Goal: Transaction & Acquisition: Purchase product/service

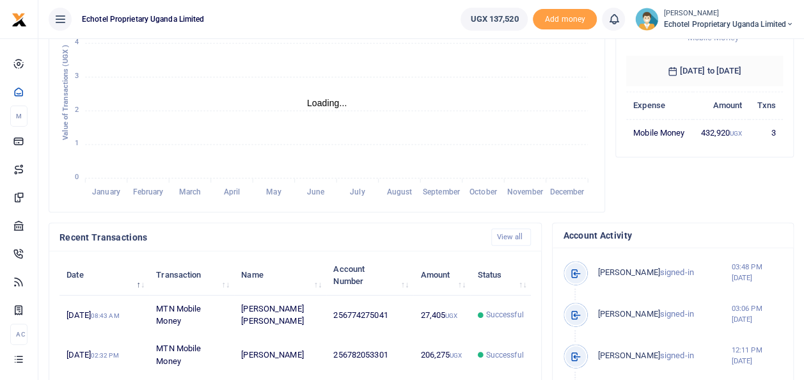
scroll to position [384, 0]
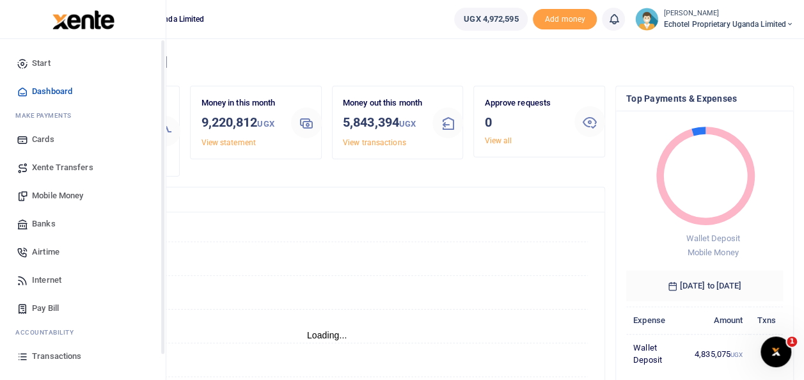
scroll to position [10, 10]
click at [55, 194] on span "Mobile Money" at bounding box center [57, 195] width 51 height 13
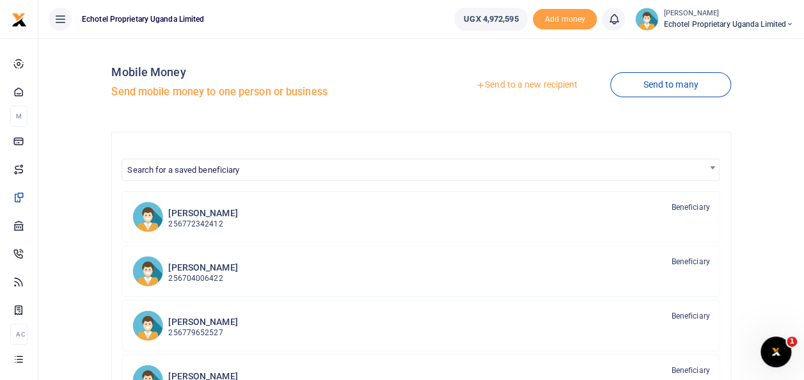
click at [511, 86] on link "Send to a new recipient" at bounding box center [526, 85] width 167 height 23
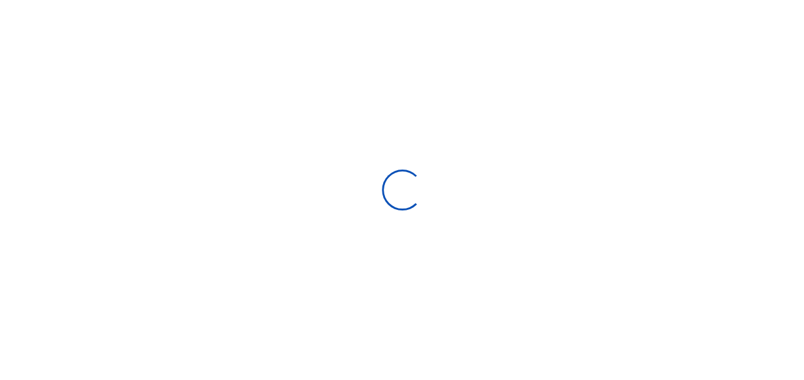
select select
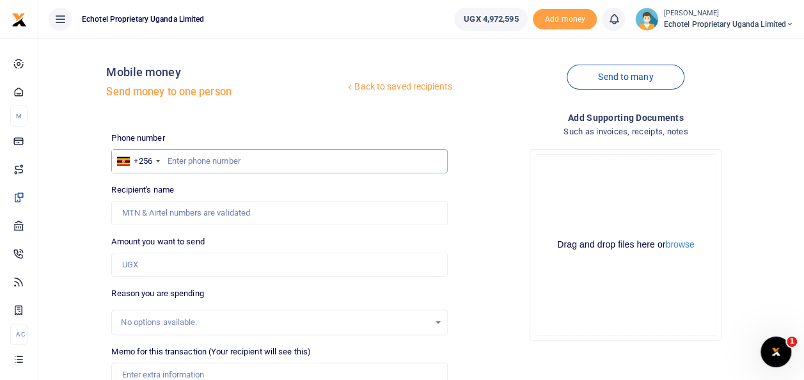
click at [205, 153] on input "text" at bounding box center [279, 161] width 336 height 24
click at [205, 155] on input "text" at bounding box center [279, 161] width 336 height 24
click at [193, 203] on input "Recipient's name" at bounding box center [279, 213] width 336 height 24
type input "[PERSON_NAME] [PERSON_NAME]"
drag, startPoint x: 212, startPoint y: 215, endPoint x: 103, endPoint y: 222, distance: 109.6
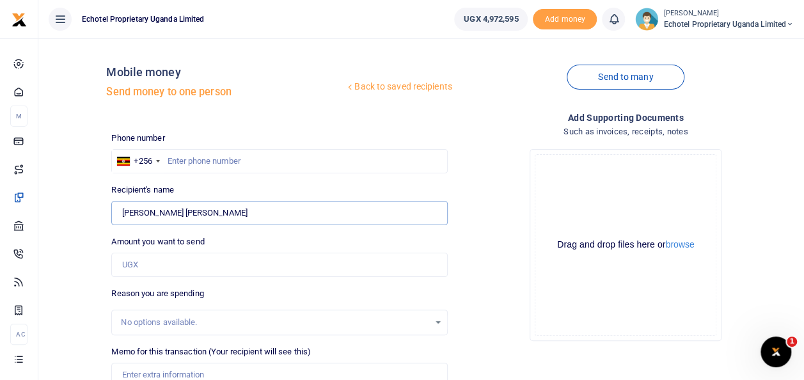
click at [103, 222] on div "Back to saved recipients Mobile money Send money to one person Send to many Pho…" at bounding box center [420, 286] width 755 height 474
click at [165, 211] on input "Recipient's name" at bounding box center [279, 213] width 336 height 24
type input "[PERSON_NAME] [PERSON_NAME]"
click at [171, 159] on input "0774275041" at bounding box center [279, 161] width 336 height 24
click at [174, 157] on input "0774275041" at bounding box center [279, 161] width 336 height 24
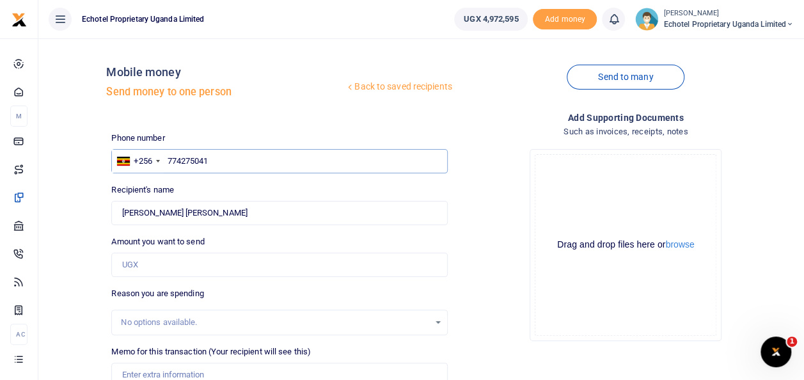
type input "774275041"
click at [148, 262] on input "Amount you want to send" at bounding box center [279, 265] width 336 height 24
click at [466, 183] on div "Drop your files here Drag and drop files here or browse Powered by Uppy" at bounding box center [626, 245] width 336 height 212
click at [262, 256] on input "Amount you want to send" at bounding box center [279, 265] width 336 height 24
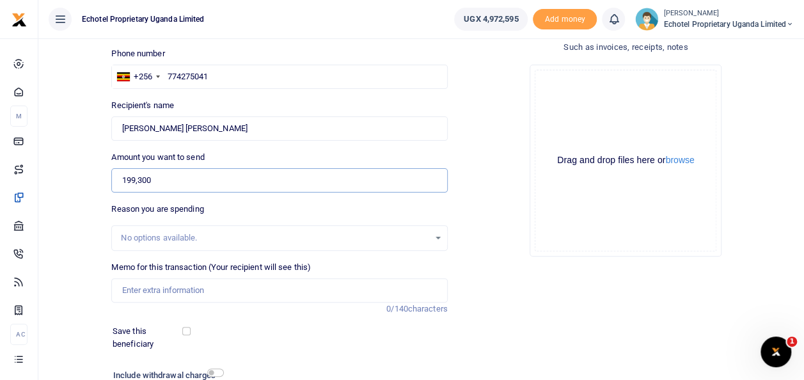
scroll to position [128, 0]
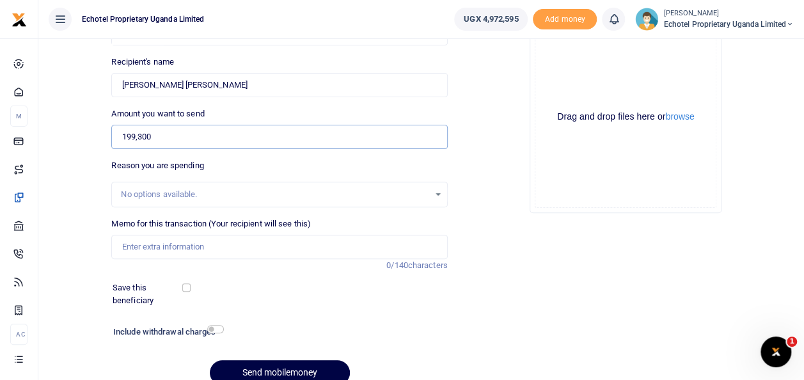
type input "199,300"
click at [163, 189] on div "No options available." at bounding box center [275, 194] width 308 height 13
click at [151, 244] on input "Memo for this transaction (Your recipient will see this)" at bounding box center [279, 247] width 336 height 24
drag, startPoint x: 156, startPoint y: 246, endPoint x: 146, endPoint y: 246, distance: 10.2
click at [146, 246] on input "Breakfast for staff while" at bounding box center [279, 247] width 336 height 24
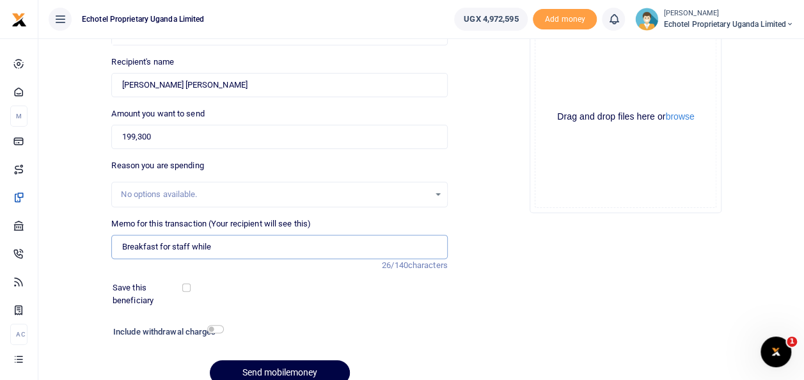
click at [157, 246] on input "Breakfast for staff while" at bounding box center [279, 247] width 336 height 24
click at [222, 246] on input "Breakfast for staff while" at bounding box center [279, 247] width 336 height 24
click at [159, 246] on input "Breakfast for staff while" at bounding box center [279, 247] width 336 height 24
click at [258, 247] on input "Breakfast meeting for staff while" at bounding box center [279, 247] width 336 height 24
click at [205, 244] on input "Breakfast meeting for staff" at bounding box center [279, 247] width 336 height 24
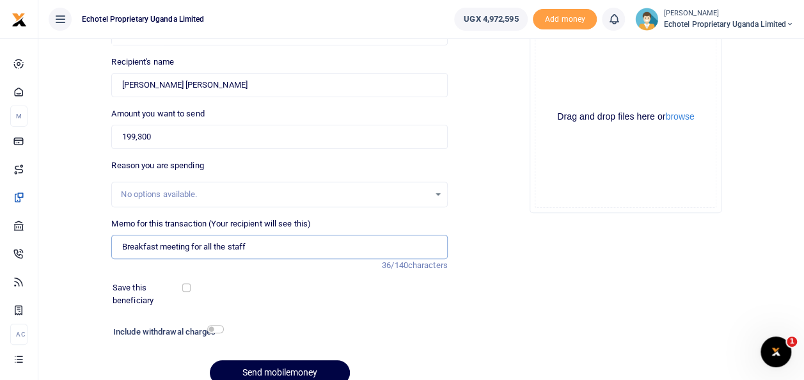
click at [253, 245] on input "Breakfast meeting for all the staff" at bounding box center [279, 247] width 336 height 24
drag, startPoint x: 281, startPoint y: 246, endPoint x: 341, endPoint y: 246, distance: 60.1
click at [341, 246] on input "Breakfast meeting for all the staff with the CFO and COO" at bounding box center [279, 247] width 336 height 24
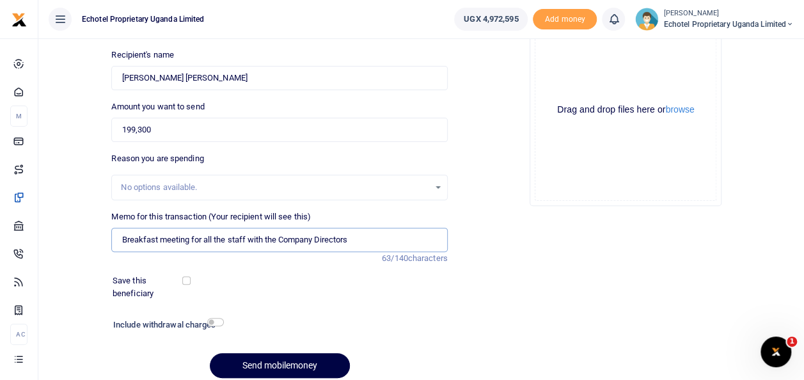
scroll to position [185, 0]
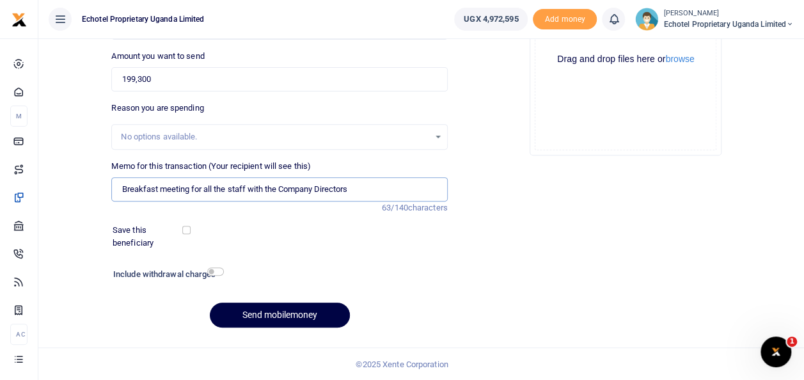
click at [228, 191] on input "Breakfast meeting for all the staff with the Company Directors" at bounding box center [279, 189] width 336 height 24
click at [212, 188] on input "Breakfast meeting for all the staff with the Company Directors" at bounding box center [279, 189] width 336 height 24
type input "Breakfast meeting for the staff with the Company Directors"
click at [212, 274] on input "checkbox" at bounding box center [215, 271] width 17 height 8
checkbox input "true"
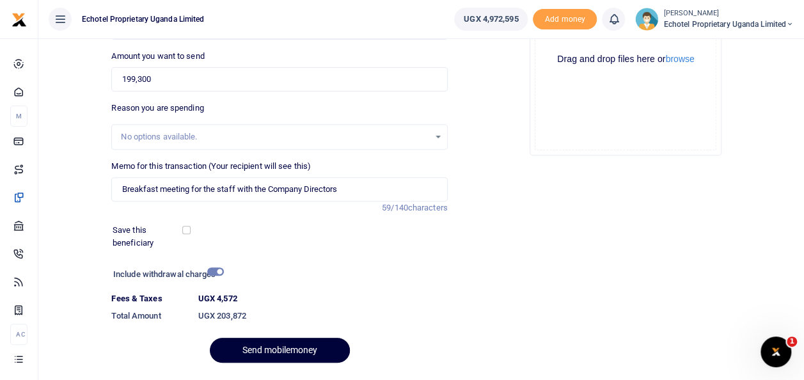
click at [284, 352] on button "Send mobilemoney" at bounding box center [280, 350] width 140 height 25
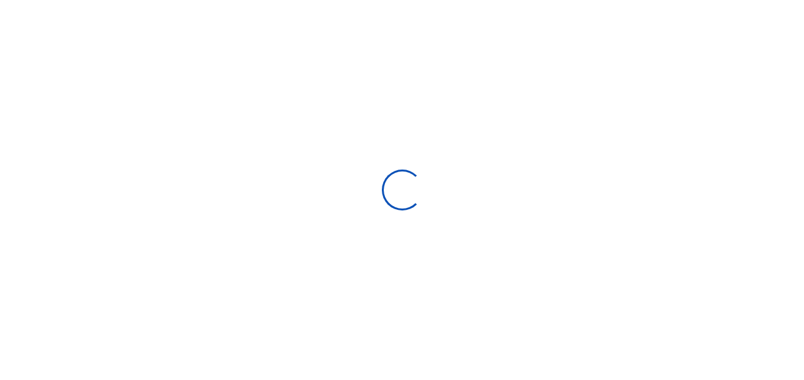
select select
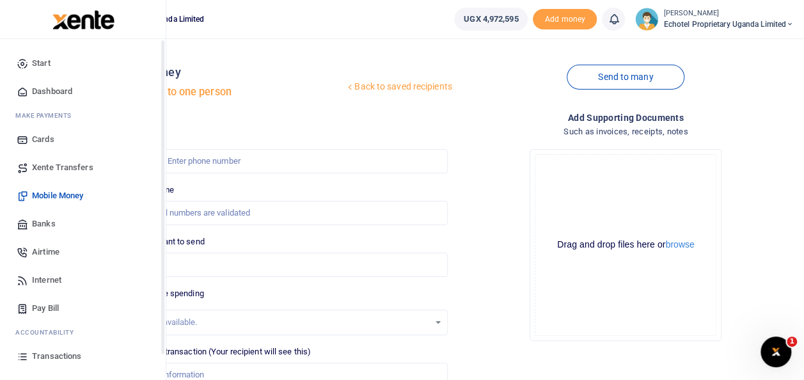
click at [49, 357] on span "Transactions" at bounding box center [56, 356] width 49 height 13
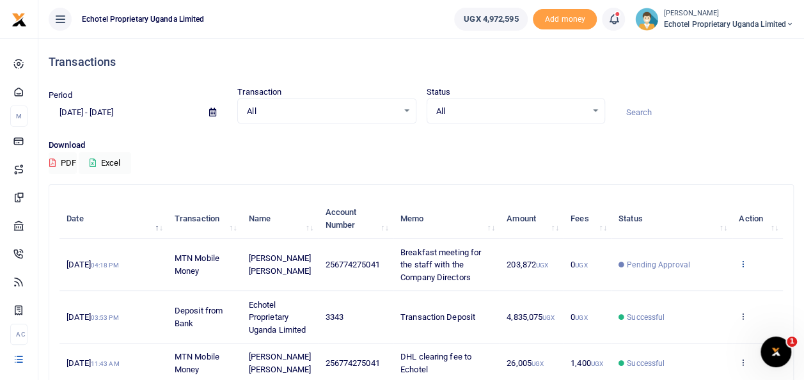
click at [745, 263] on icon at bounding box center [742, 263] width 8 height 9
click at [699, 289] on link "View details" at bounding box center [696, 285] width 101 height 18
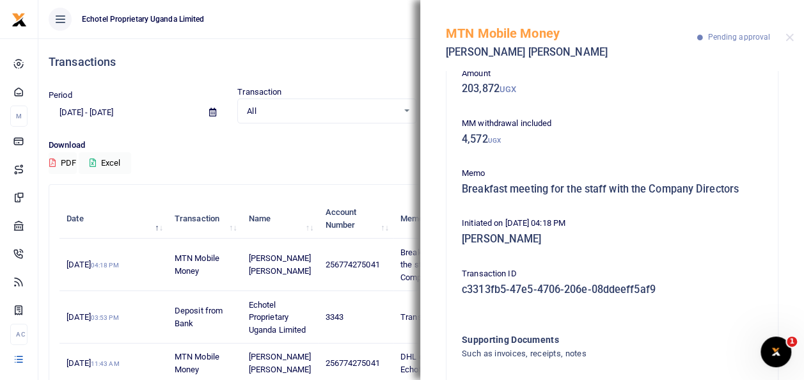
scroll to position [156, 0]
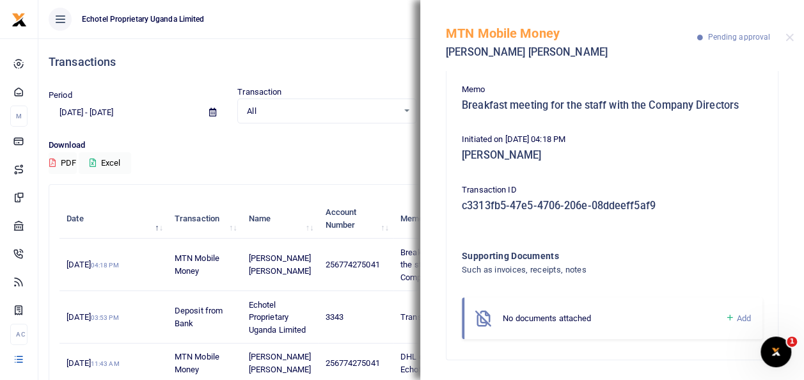
click at [724, 315] on icon at bounding box center [729, 318] width 10 height 12
click at [737, 315] on span "Add" at bounding box center [744, 318] width 14 height 10
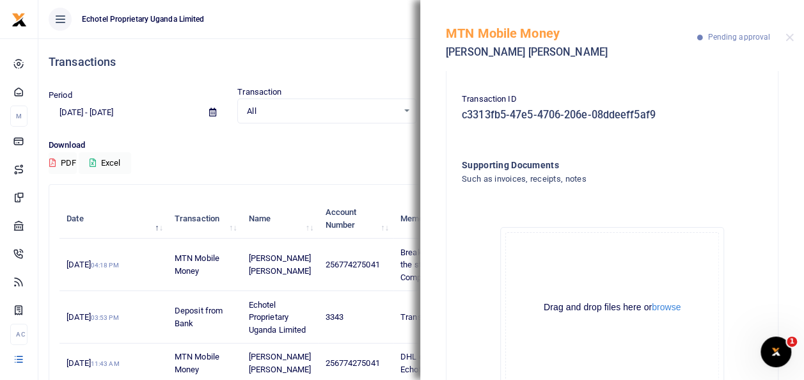
scroll to position [300, 0]
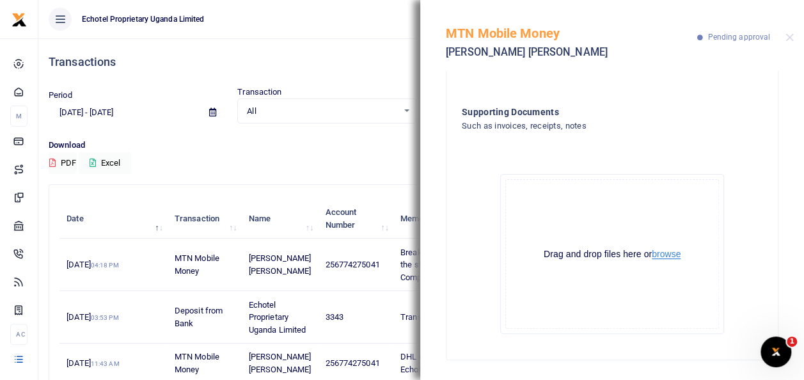
click at [667, 254] on button "browse" at bounding box center [665, 254] width 29 height 10
click at [664, 254] on button "browse" at bounding box center [665, 254] width 29 height 10
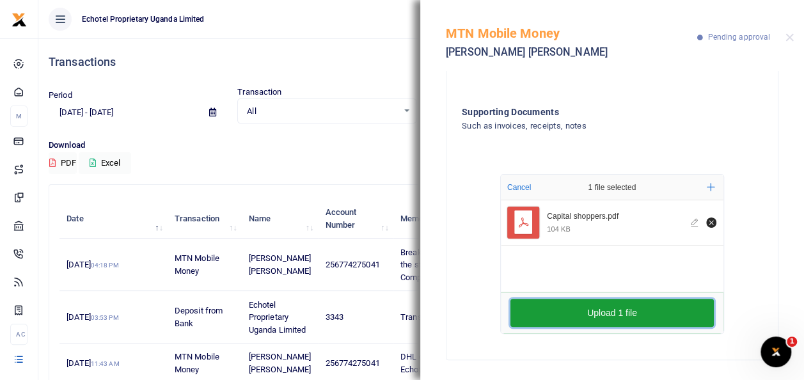
click at [628, 320] on button "Upload 1 file" at bounding box center [611, 313] width 203 height 28
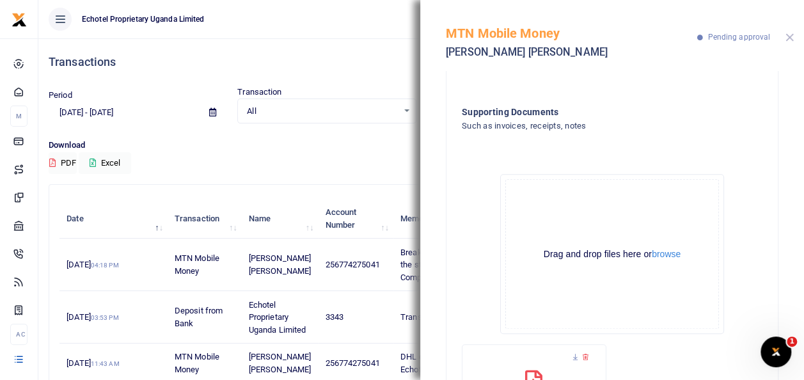
click at [792, 36] on button "Close" at bounding box center [789, 37] width 8 height 8
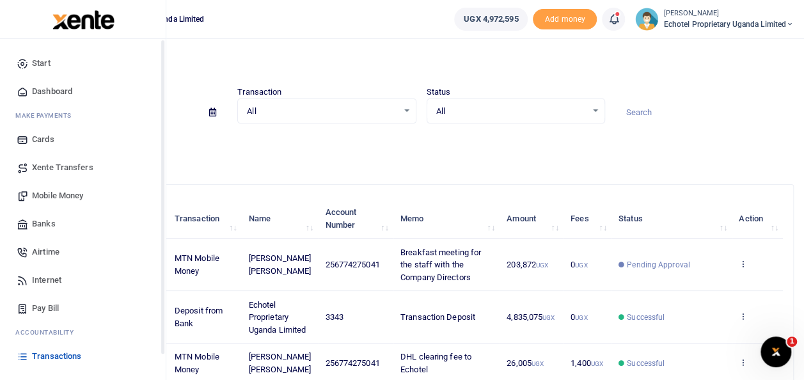
click at [63, 185] on link "Mobile Money" at bounding box center [82, 196] width 145 height 28
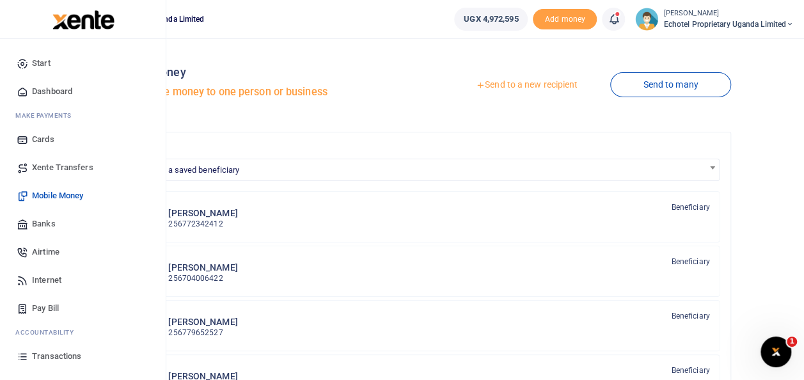
click at [47, 194] on span "Mobile Money" at bounding box center [57, 195] width 51 height 13
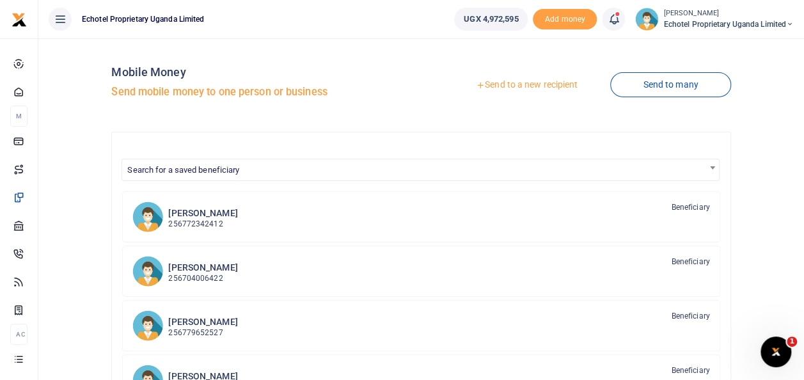
click at [509, 84] on link "Send to a new recipient" at bounding box center [526, 85] width 167 height 23
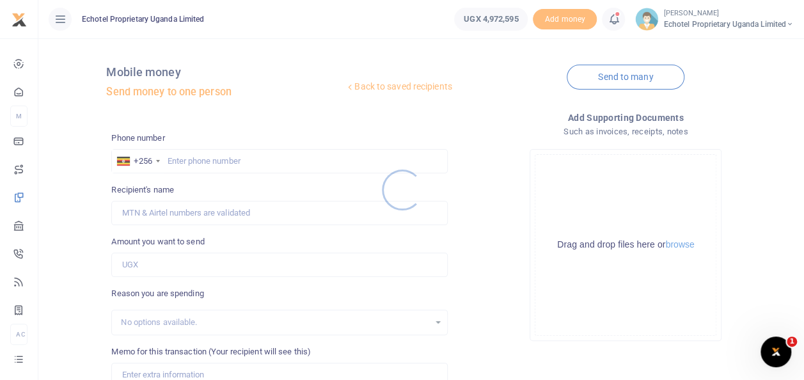
click at [201, 156] on div at bounding box center [402, 190] width 804 height 380
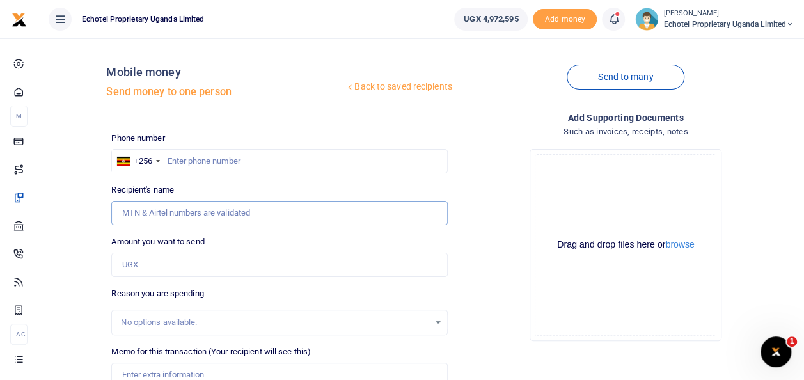
click at [178, 201] on input "Recipient's name" at bounding box center [279, 213] width 336 height 24
click at [176, 209] on input "Recipient's name" at bounding box center [279, 213] width 336 height 24
click at [378, 158] on input "text" at bounding box center [279, 161] width 336 height 24
click at [146, 215] on input "Recipient's name" at bounding box center [279, 213] width 336 height 24
drag, startPoint x: 186, startPoint y: 206, endPoint x: 100, endPoint y: 207, distance: 86.3
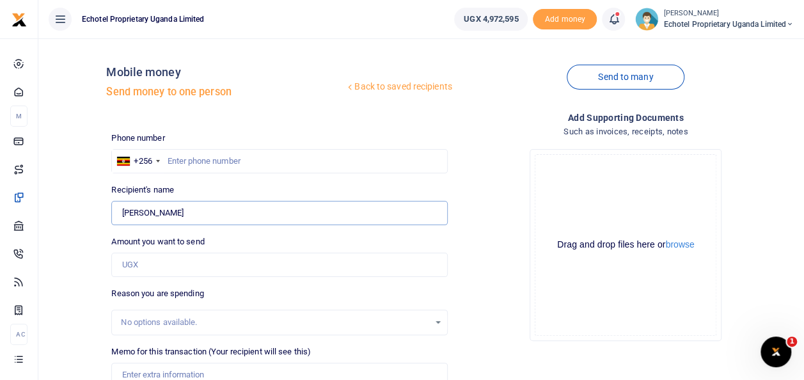
click at [100, 207] on div "Back to saved recipients Mobile money Send money to one person Send to many Pho…" at bounding box center [420, 286] width 755 height 474
type input "r"
type input "Ronald Kugonza"
drag, startPoint x: 171, startPoint y: 161, endPoint x: 160, endPoint y: 165, distance: 11.5
click at [160, 165] on div "+256 Uganda +256 0782053301" at bounding box center [279, 161] width 336 height 24
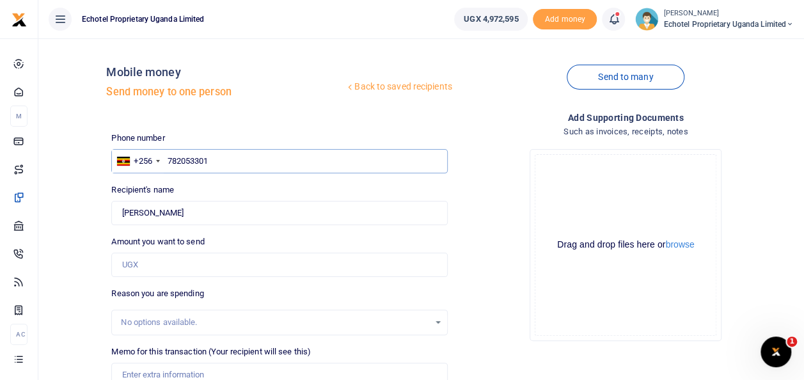
type input "782053301"
click at [153, 262] on input "Amount you want to send" at bounding box center [279, 265] width 336 height 24
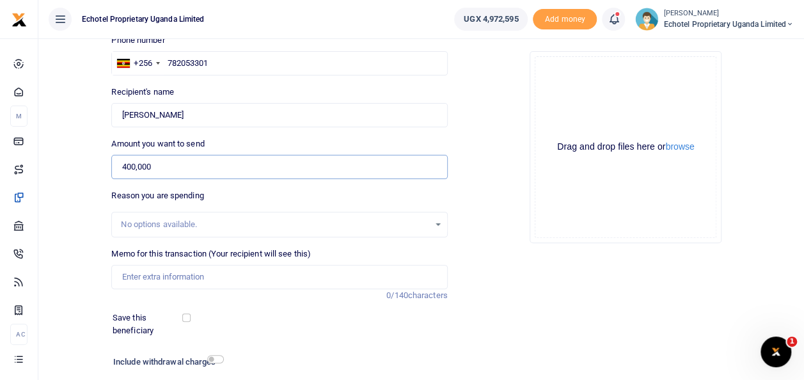
scroll to position [185, 0]
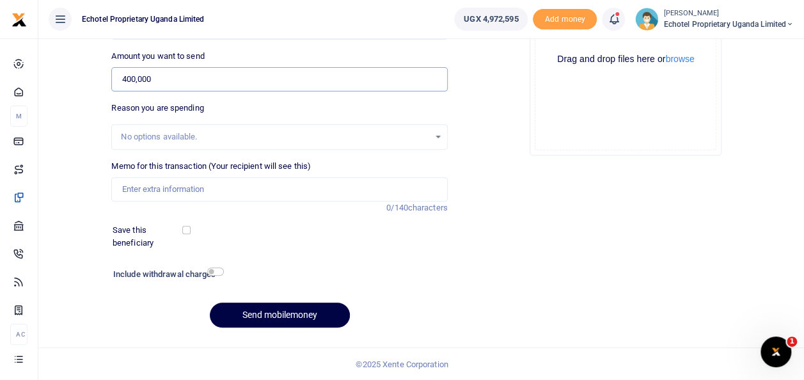
type input "400,000"
click at [155, 192] on input "Memo for this transaction (Your recipient will see this)" at bounding box center [279, 189] width 336 height 24
type input "Top up for saver room and Sales lights"
click at [219, 271] on input "checkbox" at bounding box center [215, 271] width 17 height 8
checkbox input "true"
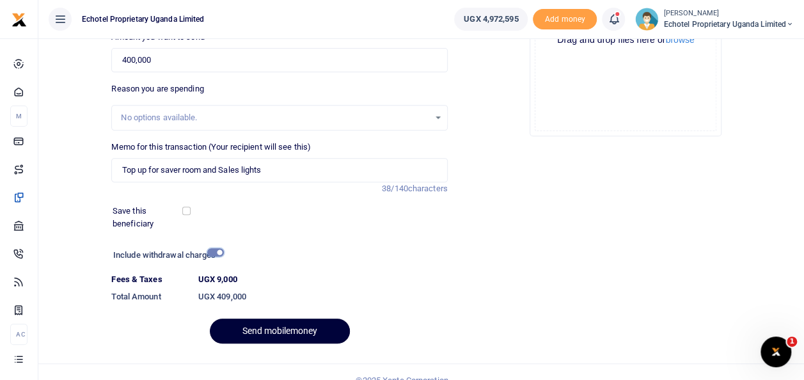
scroll to position [221, 0]
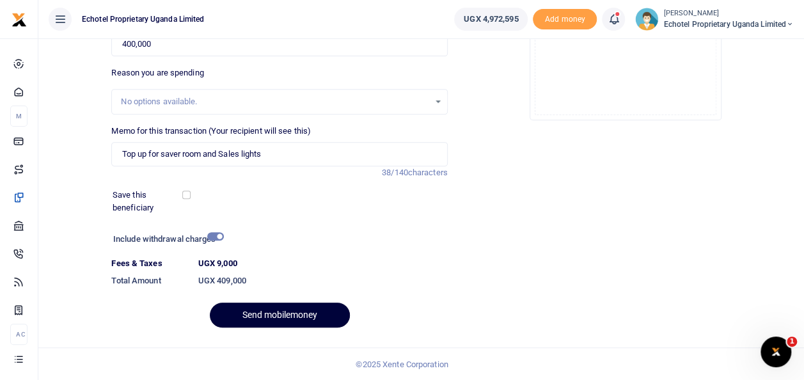
click at [253, 304] on button "Send mobilemoney" at bounding box center [280, 314] width 140 height 25
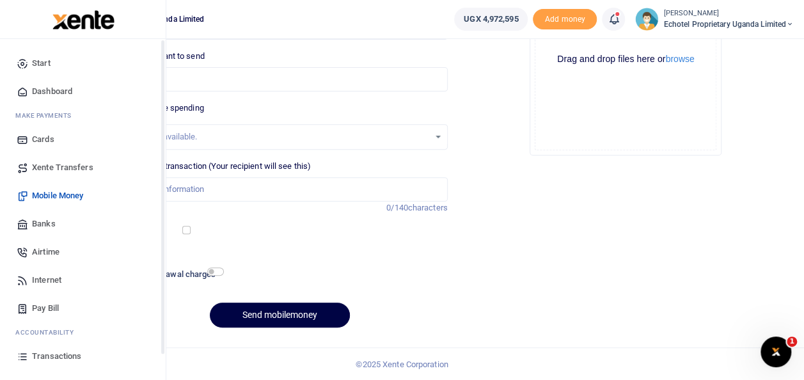
click at [43, 351] on span "Transactions" at bounding box center [56, 356] width 49 height 13
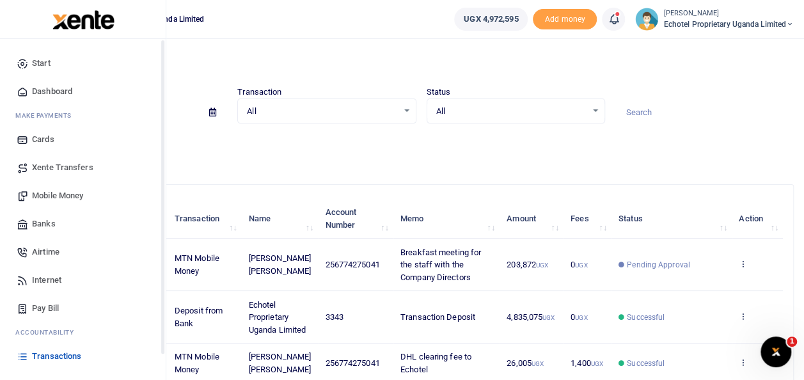
click at [42, 351] on span "Transactions" at bounding box center [56, 356] width 49 height 13
